Goal: Transaction & Acquisition: Subscribe to service/newsletter

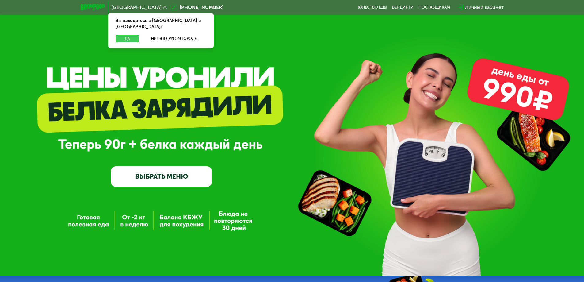
click at [132, 35] on button "Да" at bounding box center [127, 38] width 24 height 7
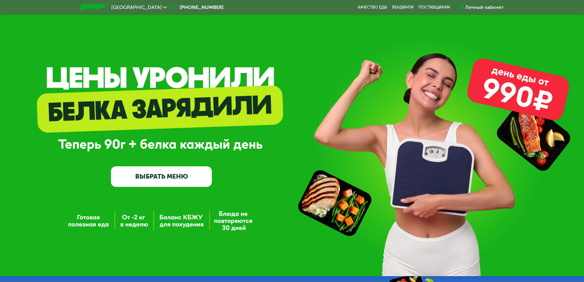
click at [89, 6] on img at bounding box center [93, 7] width 24 height 6
click at [192, 171] on link "ВЫБРАТЬ МЕНЮ" at bounding box center [161, 176] width 101 height 20
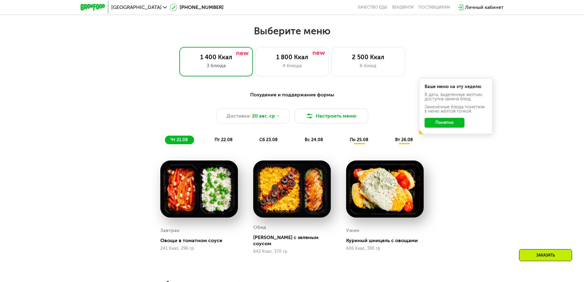
scroll to position [331, 0]
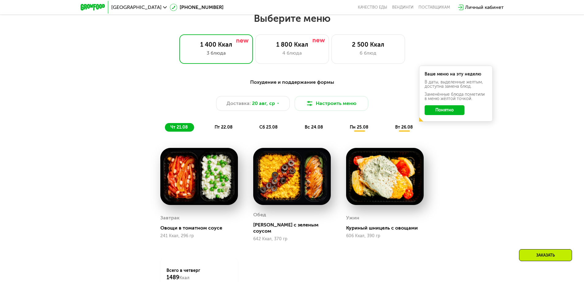
click at [443, 111] on button "Понятно" at bounding box center [444, 110] width 40 height 10
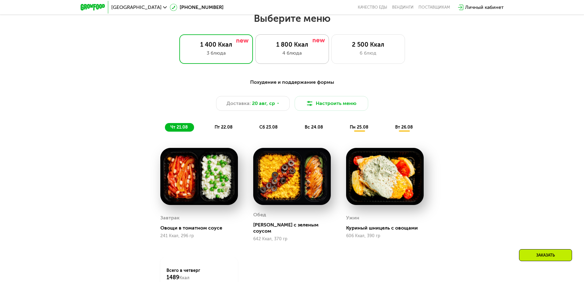
click at [331, 61] on div "1 800 Ккал 4 блюда" at bounding box center [368, 48] width 74 height 29
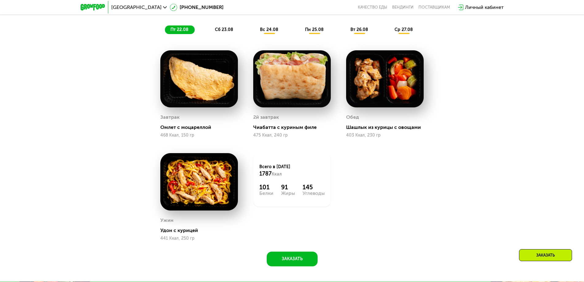
scroll to position [362, 0]
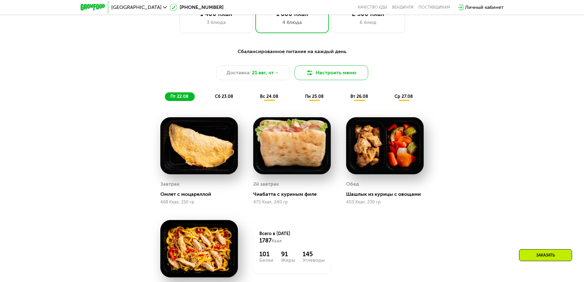
click at [335, 79] on button "Настроить меню" at bounding box center [331, 72] width 74 height 15
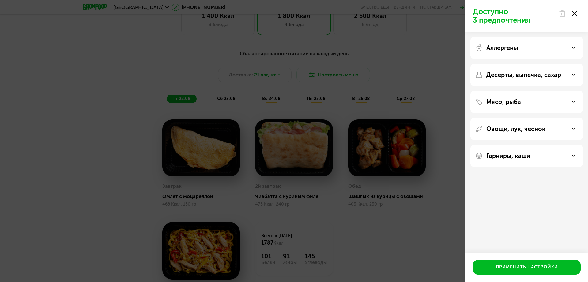
click at [394, 87] on div "Доступно 3 предпочтения Аллергены Десерты, выпечка, сахар Мясо, рыба Овощи, лук…" at bounding box center [294, 141] width 588 height 282
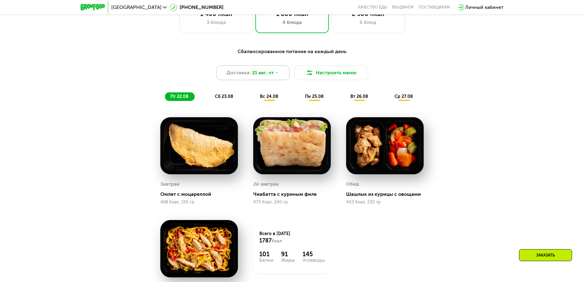
click at [256, 71] on span "21 авг, чт" at bounding box center [263, 72] width 22 height 7
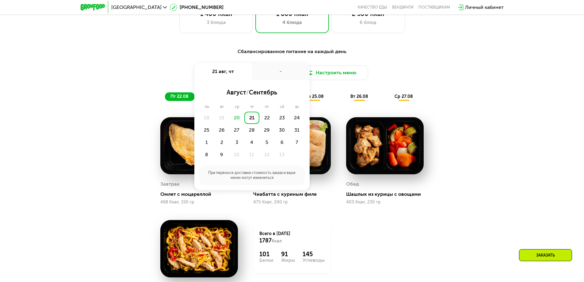
click at [323, 55] on div "Сбалансированное питание на каждый день" at bounding box center [292, 52] width 363 height 8
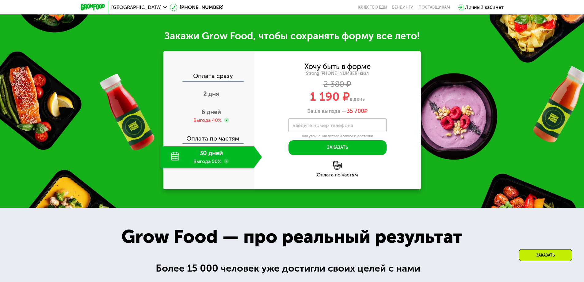
scroll to position [698, 0]
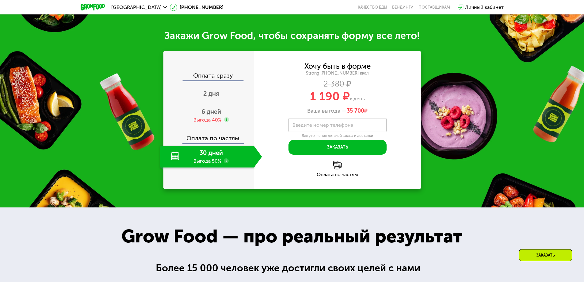
click at [225, 161] on use at bounding box center [226, 160] width 5 height 5
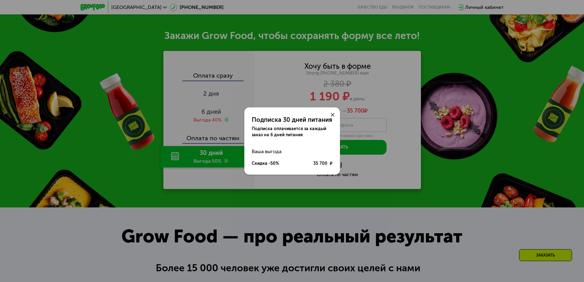
click at [336, 112] on div at bounding box center [332, 114] width 15 height 15
click at [334, 115] on div at bounding box center [332, 114] width 15 height 15
click at [332, 115] on use at bounding box center [333, 115] width 4 height 4
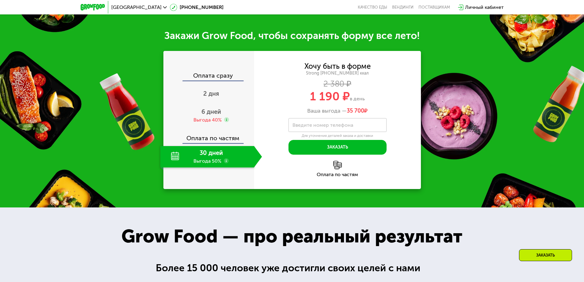
click at [252, 158] on div "30 дней Выгода 50%" at bounding box center [207, 156] width 94 height 21
click at [242, 159] on div "30 дней Выгода 50%" at bounding box center [207, 156] width 94 height 21
click at [216, 118] on div "6 дней Выгода 40%" at bounding box center [211, 115] width 102 height 21
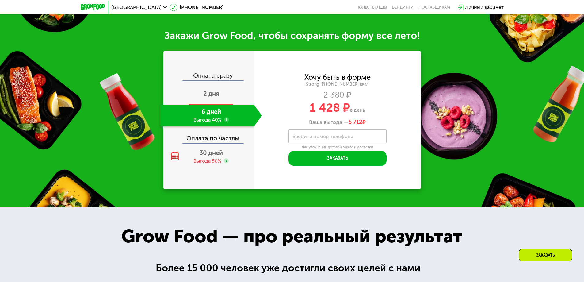
click at [213, 97] on span "2 дня" at bounding box center [211, 93] width 16 height 7
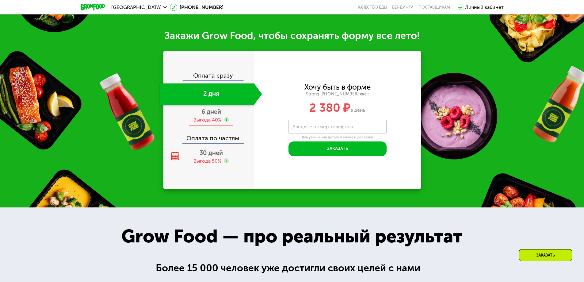
click at [209, 123] on div "Выгода 40%" at bounding box center [207, 119] width 28 height 7
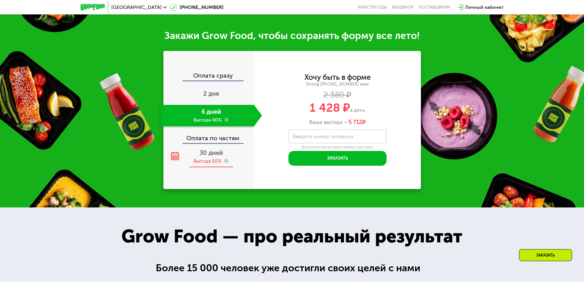
click at [219, 155] on span "30 дней" at bounding box center [210, 152] width 23 height 7
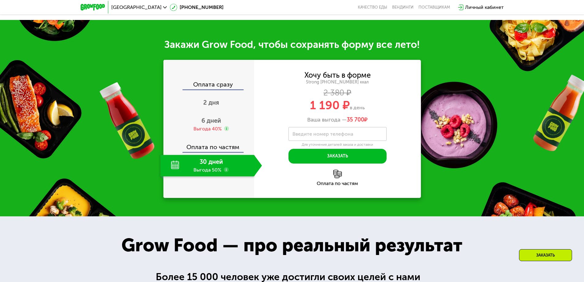
scroll to position [637, 0]
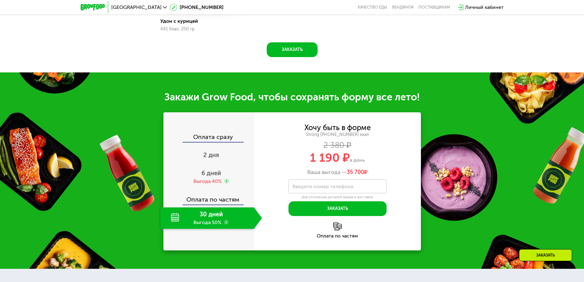
click at [393, 140] on div "Хочу быть в форме Strong [PHONE_NUMBER] ккал 2 380 ₽ 1 190 ₽ в день Ваша выгода…" at bounding box center [337, 149] width 167 height 51
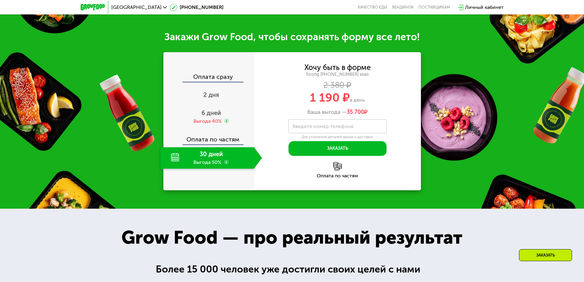
scroll to position [698, 0]
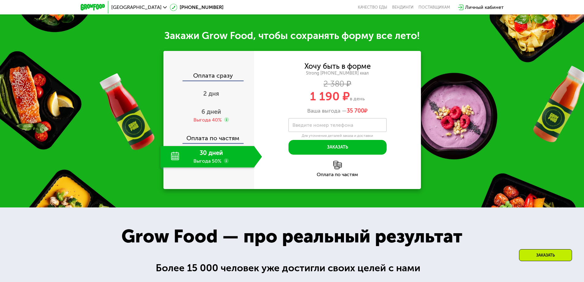
click at [332, 170] on div "Оплата по частям" at bounding box center [337, 169] width 167 height 16
click at [333, 177] on div "Оплата по частям" at bounding box center [337, 174] width 167 height 5
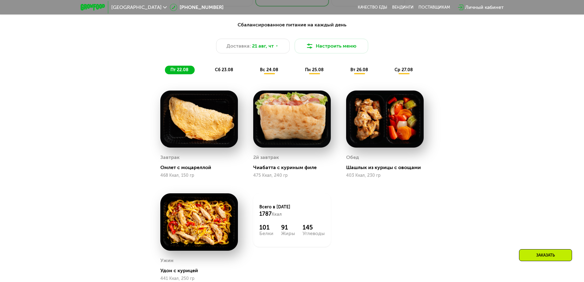
scroll to position [392, 0]
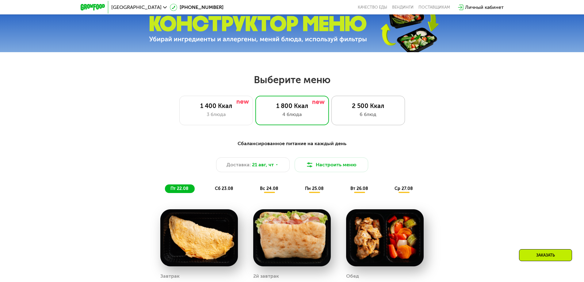
click at [345, 108] on div "2 500 Ккал" at bounding box center [368, 105] width 61 height 7
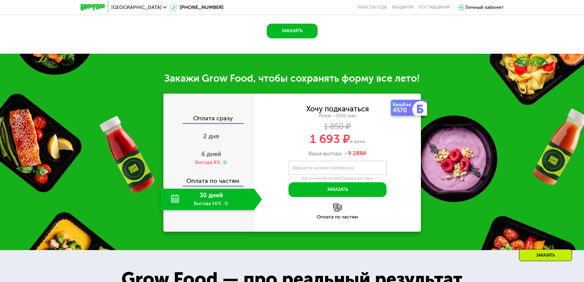
scroll to position [731, 0]
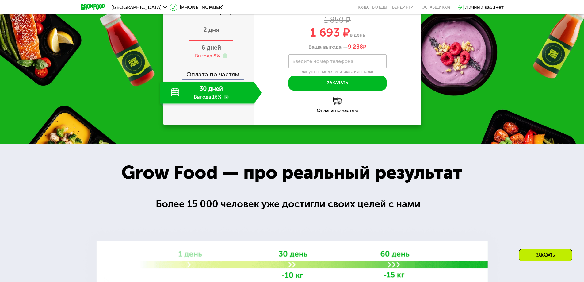
click at [219, 41] on div "2 дня" at bounding box center [211, 30] width 102 height 21
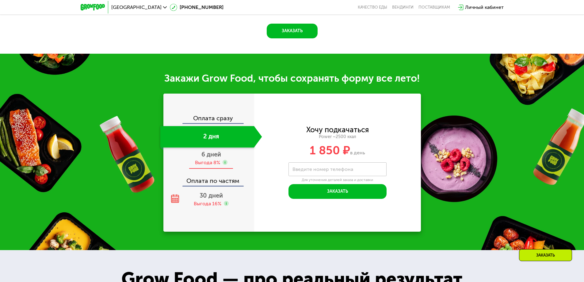
click at [221, 159] on div "Выгода 8%" at bounding box center [211, 162] width 32 height 7
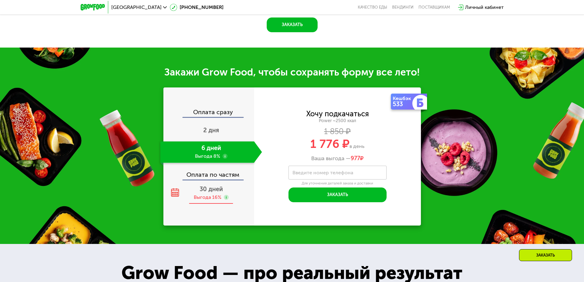
click at [209, 192] on span "30 дней" at bounding box center [210, 188] width 23 height 7
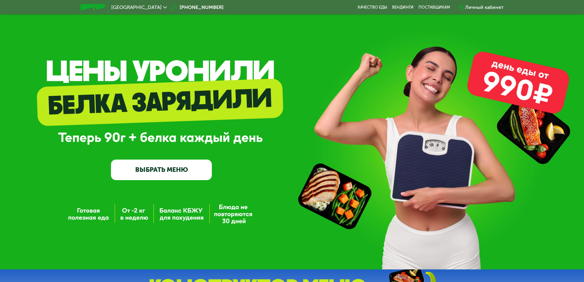
scroll to position [0, 0]
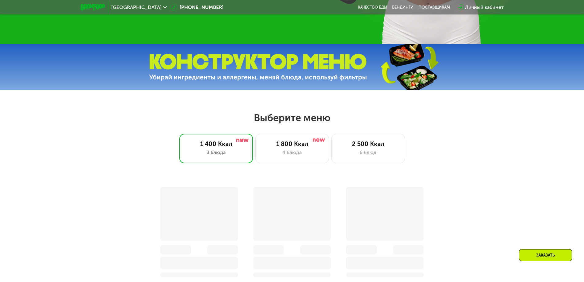
scroll to position [306, 0]
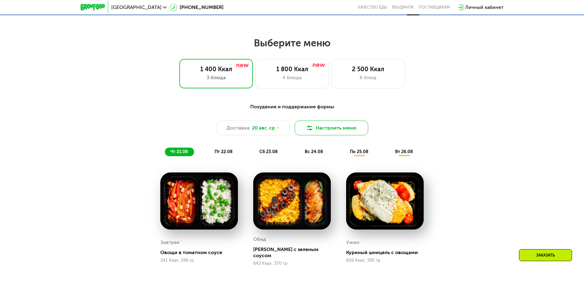
click at [315, 128] on button "Настроить меню" at bounding box center [331, 127] width 74 height 15
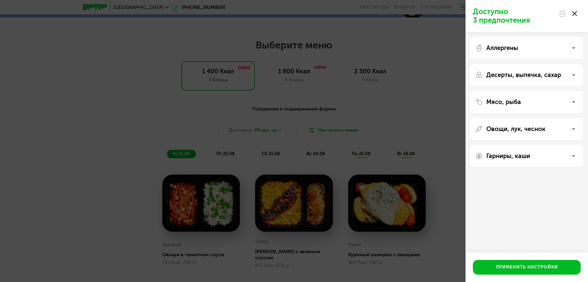
click at [458, 47] on div "Доступно 3 предпочтения Аллергены Десерты, выпечка, сахар Мясо, рыба Овощи, лук…" at bounding box center [294, 141] width 588 height 282
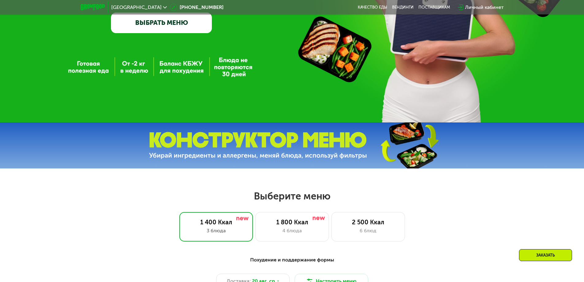
scroll to position [153, 0]
click at [283, 221] on div "1 800 Ккал" at bounding box center [292, 221] width 61 height 7
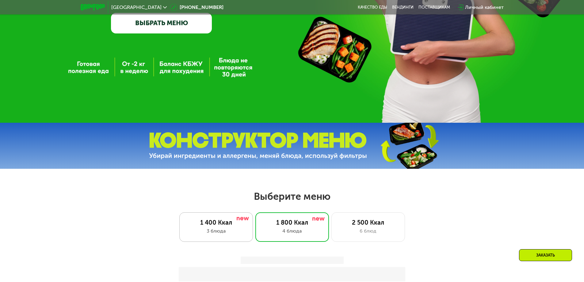
click at [243, 226] on div "1 400 Ккал" at bounding box center [216, 221] width 61 height 7
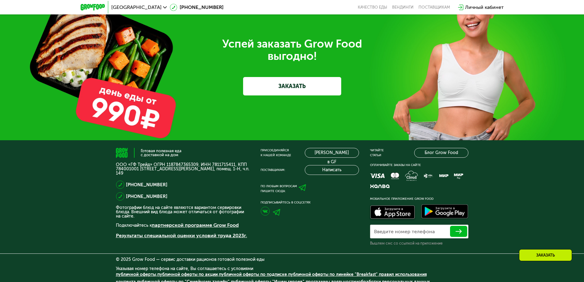
scroll to position [1925, 0]
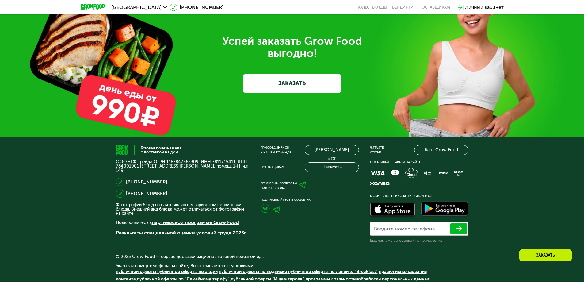
click at [299, 85] on link "ЗАКАЗАТЬ" at bounding box center [292, 83] width 98 height 18
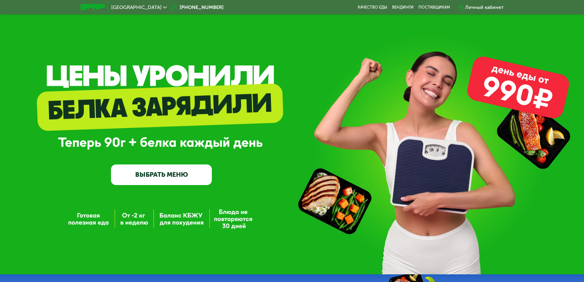
scroll to position [0, 0]
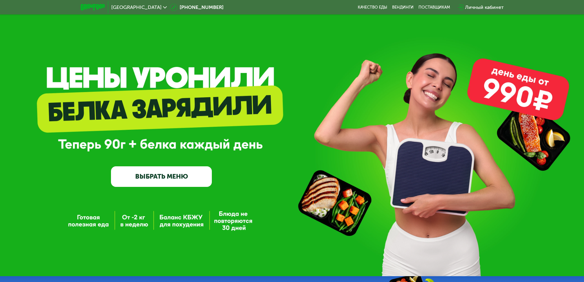
click at [479, 5] on div "Личный кабинет" at bounding box center [484, 7] width 39 height 7
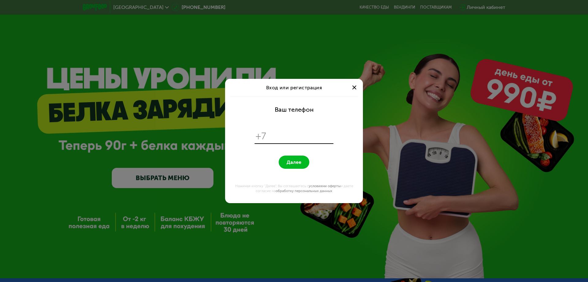
click at [308, 142] on div "+7" at bounding box center [294, 136] width 79 height 14
click at [304, 136] on input "tel" at bounding box center [301, 136] width 63 height 12
type input "**********"
click at [296, 158] on button "Далее" at bounding box center [294, 161] width 31 height 13
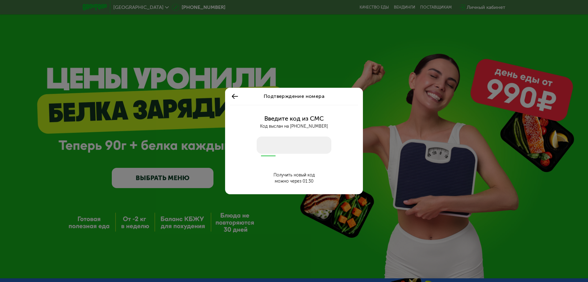
click at [312, 147] on input "number" at bounding box center [294, 144] width 75 height 17
type input "****"
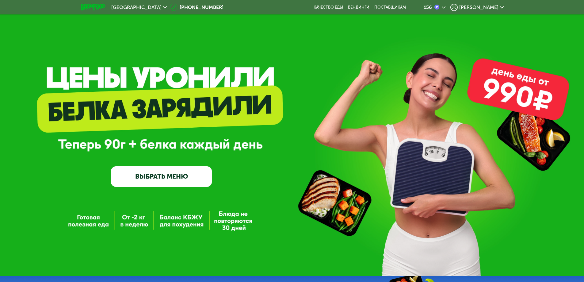
click at [496, 9] on span "Семен" at bounding box center [478, 7] width 39 height 5
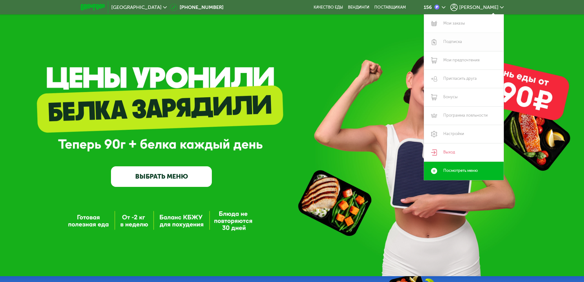
click at [456, 37] on link "Подписка" at bounding box center [464, 42] width 80 height 18
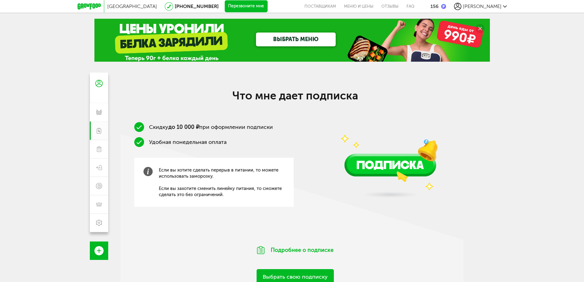
click at [286, 37] on link "ВЫБРАТЬ МЕНЮ" at bounding box center [296, 39] width 80 height 14
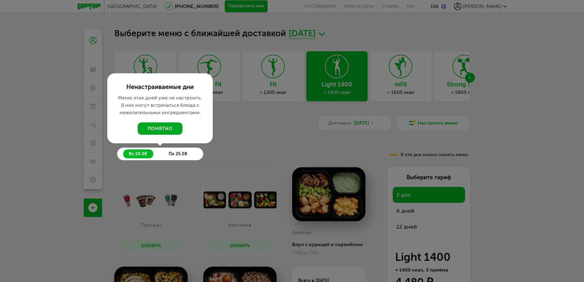
click at [172, 127] on button "понятно" at bounding box center [160, 128] width 45 height 12
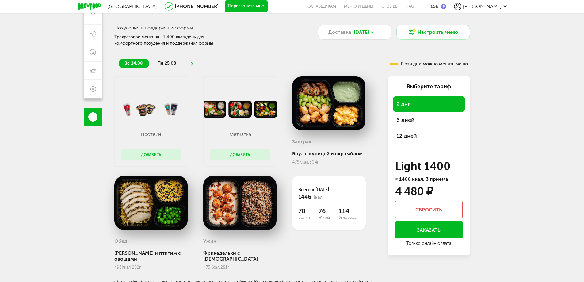
scroll to position [92, 0]
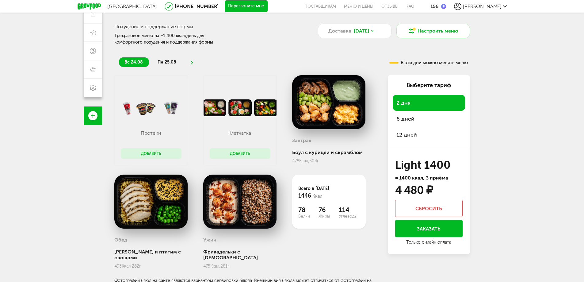
click at [403, 134] on span "12 дней" at bounding box center [406, 134] width 21 height 7
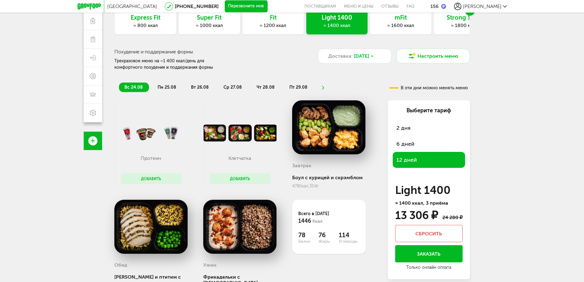
scroll to position [0, 0]
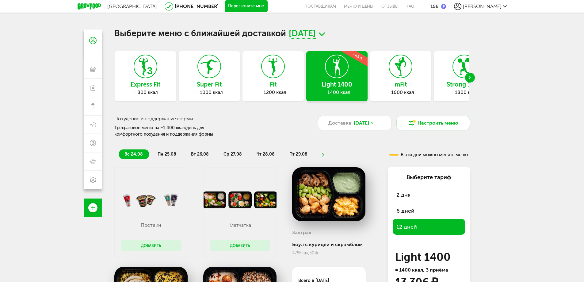
click at [280, 66] on icon at bounding box center [273, 66] width 22 height 23
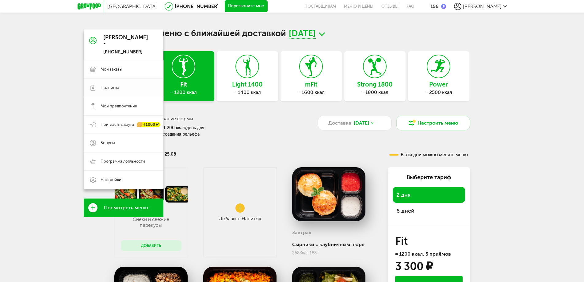
click at [114, 90] on span "Подписка" at bounding box center [109, 88] width 19 height 6
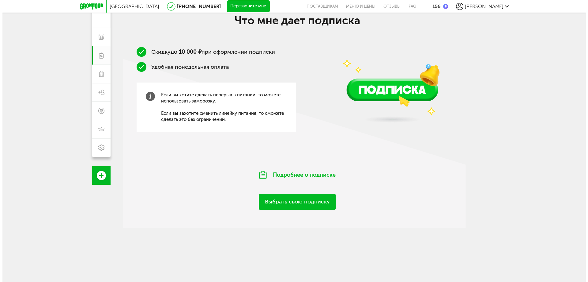
scroll to position [92, 0]
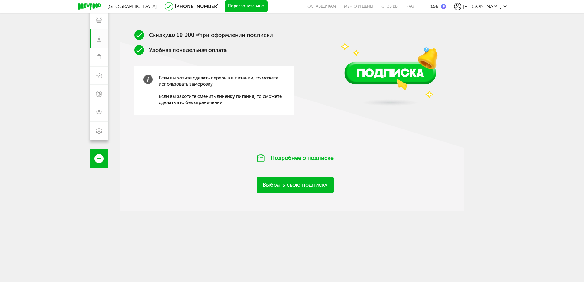
click at [302, 183] on link "Выбрать свою подписку" at bounding box center [294, 185] width 77 height 16
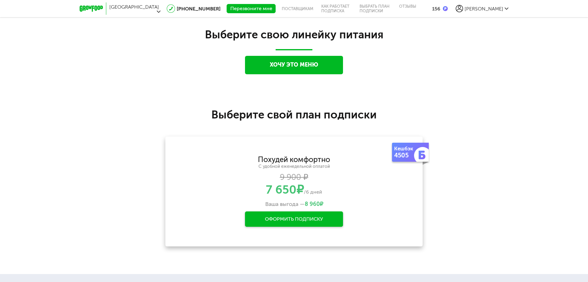
scroll to position [579, 0]
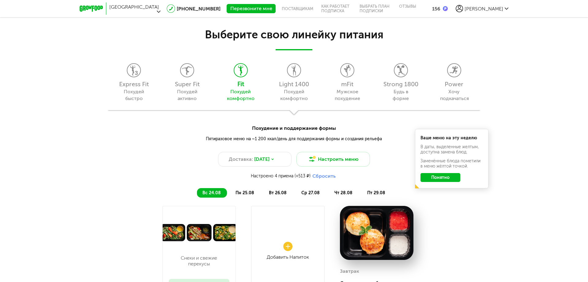
click at [445, 175] on button "Понятно" at bounding box center [441, 177] width 40 height 9
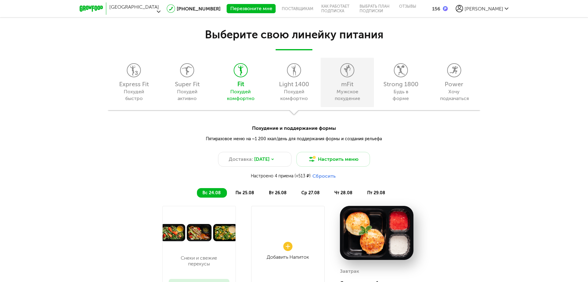
click at [340, 90] on div "Мужское похудение" at bounding box center [348, 94] width 28 height 13
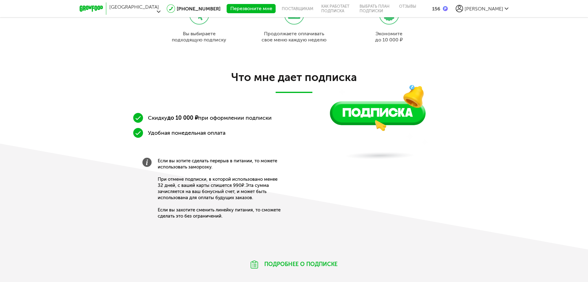
scroll to position [272, 0]
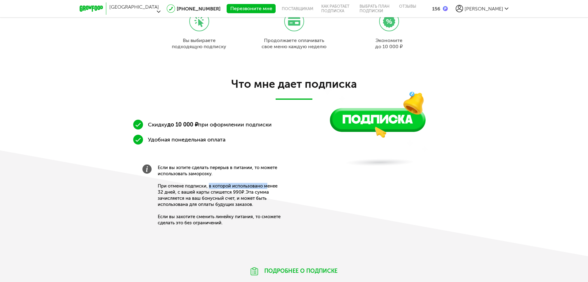
drag, startPoint x: 210, startPoint y: 187, endPoint x: 269, endPoint y: 187, distance: 58.8
click at [269, 187] on span "Если вы хотите сделать перерыв в питании, то можете использовать заморозку. При…" at bounding box center [221, 194] width 126 height 61
click at [189, 193] on span "Если вы хотите сделать перерыв в питании, то можете использовать заморозку. При…" at bounding box center [221, 194] width 126 height 61
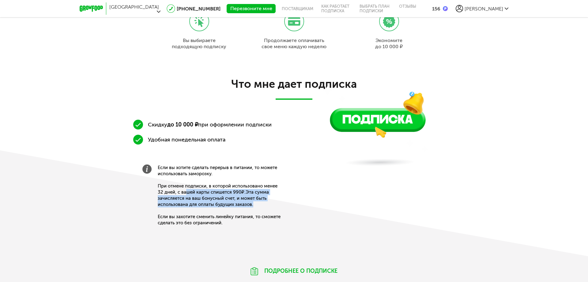
drag, startPoint x: 190, startPoint y: 191, endPoint x: 274, endPoint y: 203, distance: 84.9
click at [274, 203] on span "Если вы хотите сделать перерыв в питании, то можете использовать заморозку. При…" at bounding box center [221, 194] width 126 height 61
click at [292, 206] on div "Если вы хотите сделать перерыв в питании, то можете использовать заморозку. При…" at bounding box center [212, 195] width 159 height 80
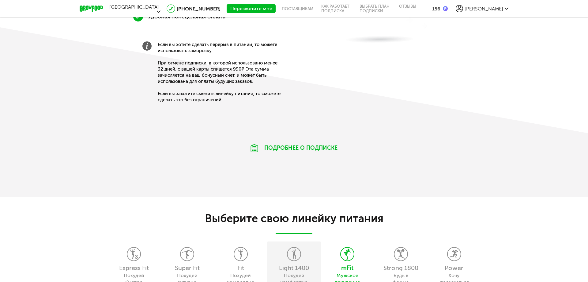
scroll to position [517, 0]
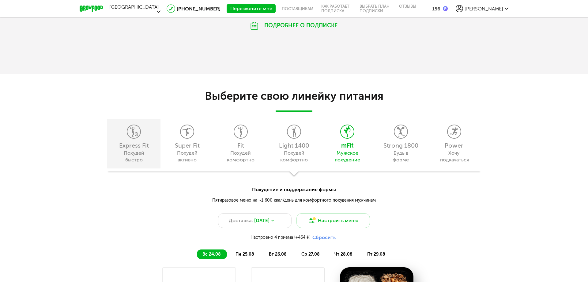
click at [150, 160] on div "Express Fit Похудей быстро" at bounding box center [133, 143] width 53 height 49
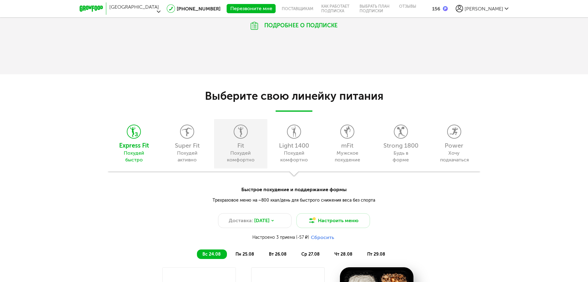
click at [238, 155] on div "Похудей комфортно" at bounding box center [241, 156] width 28 height 13
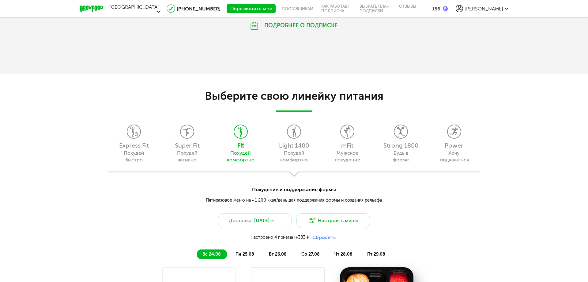
click at [185, 144] on div "Super Fit" at bounding box center [187, 145] width 47 height 6
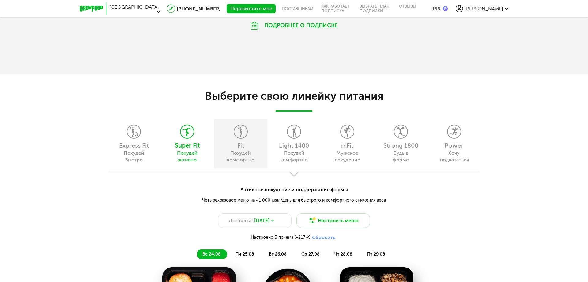
click at [233, 151] on div "Похудей комфортно" at bounding box center [241, 156] width 28 height 13
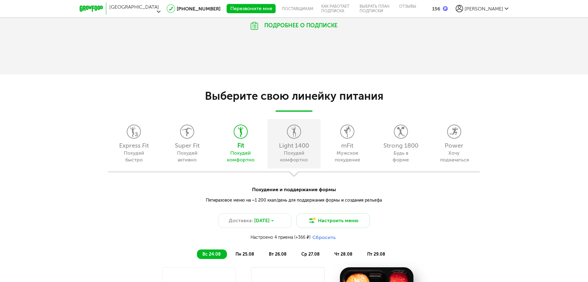
click at [290, 161] on div "Похудей комфортно" at bounding box center [294, 156] width 28 height 13
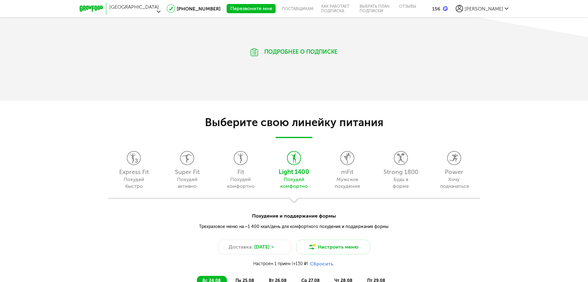
scroll to position [484, 0]
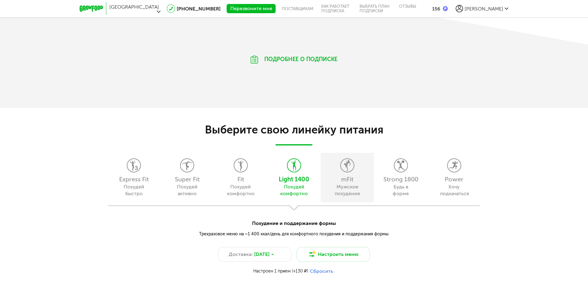
click at [349, 173] on div "mFit Мужское похудение" at bounding box center [347, 177] width 53 height 49
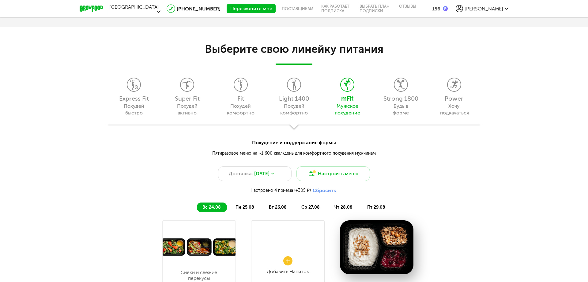
scroll to position [453, 0]
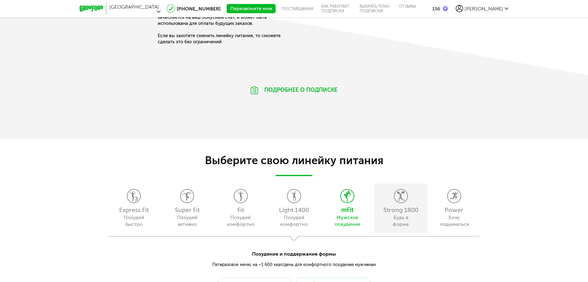
click at [378, 208] on div "Strong 1800" at bounding box center [400, 209] width 47 height 6
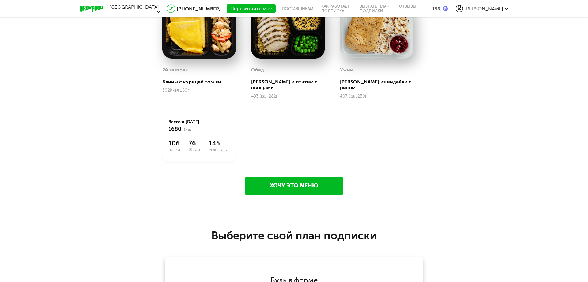
scroll to position [1063, 0]
